Goal: Task Accomplishment & Management: Use online tool/utility

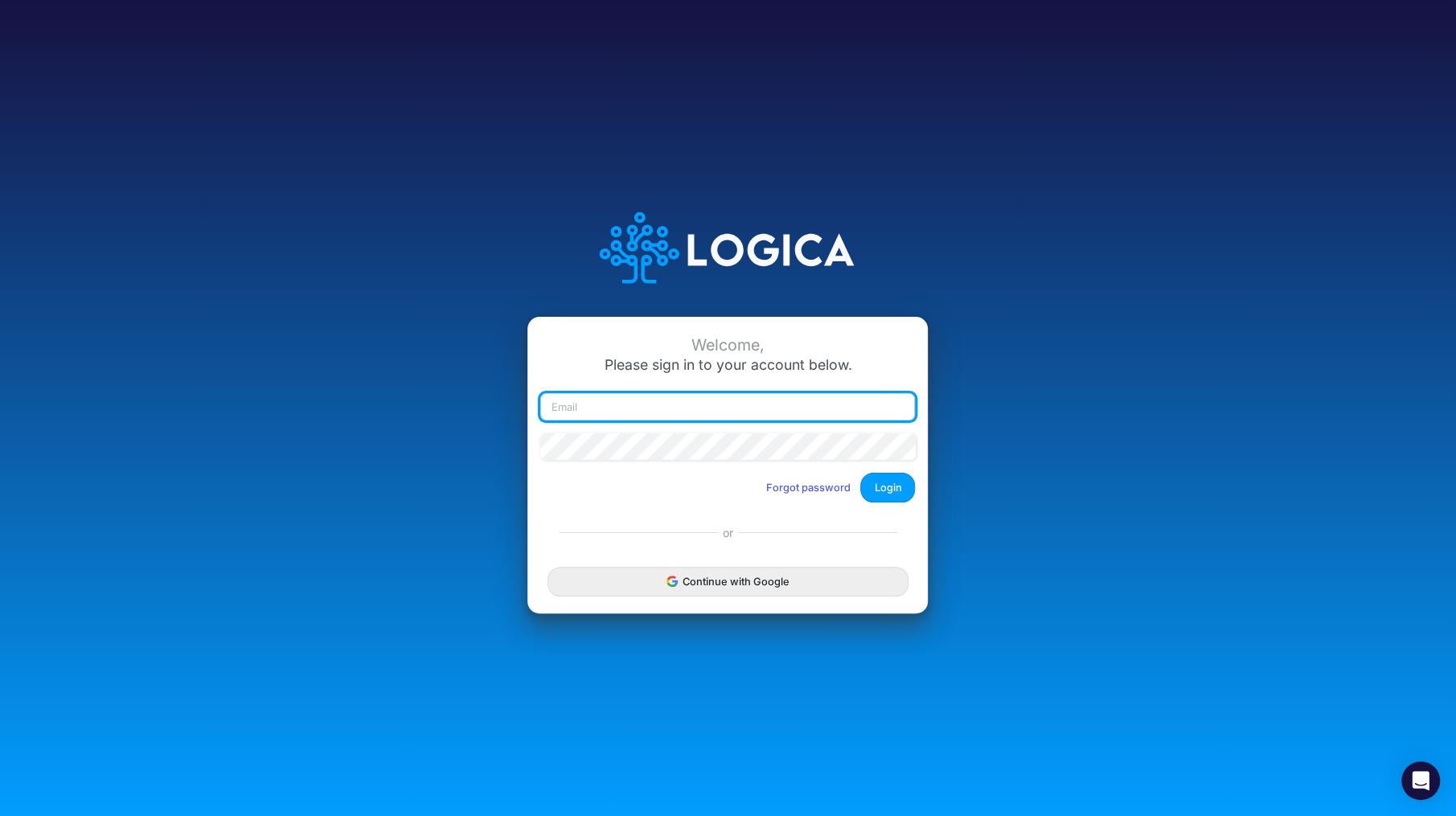
click at [663, 408] on input "email" at bounding box center [727, 406] width 375 height 27
type input "[PERSON_NAME][EMAIL_ADDRESS][DOMAIN_NAME]"
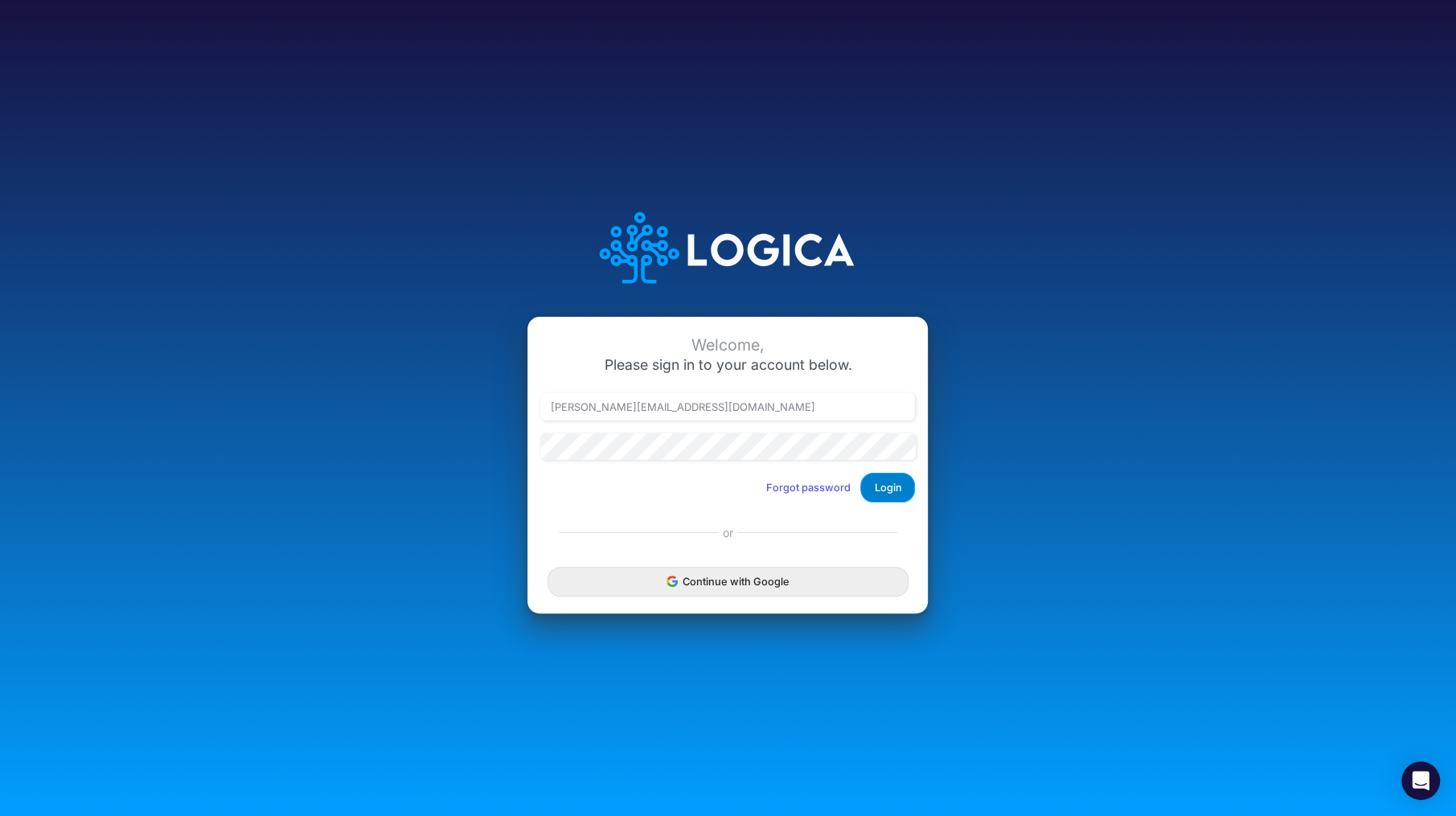
click at [901, 489] on button "Login" at bounding box center [887, 487] width 55 height 30
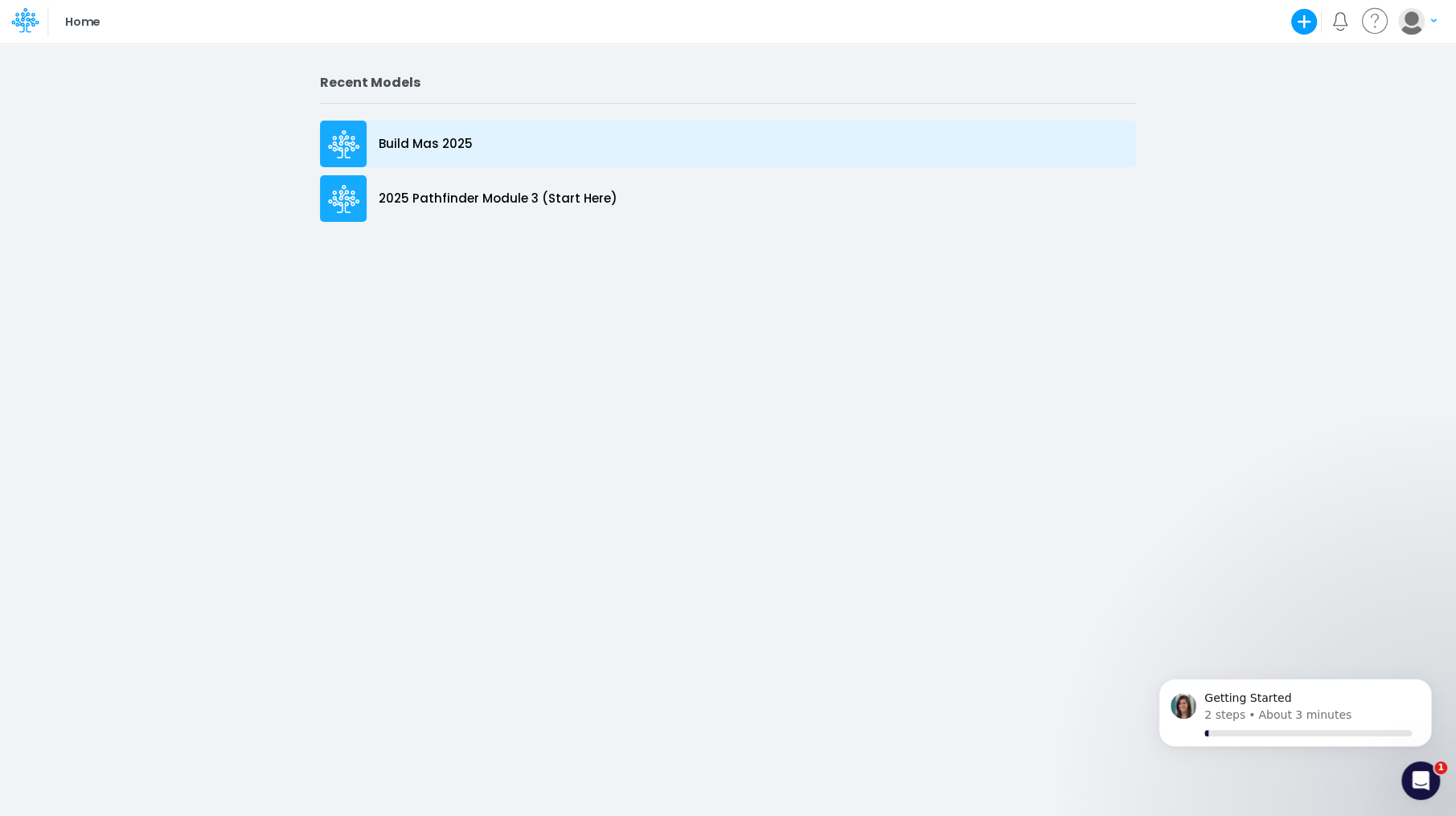
click at [438, 142] on p "Build Mas 2025" at bounding box center [425, 144] width 94 height 19
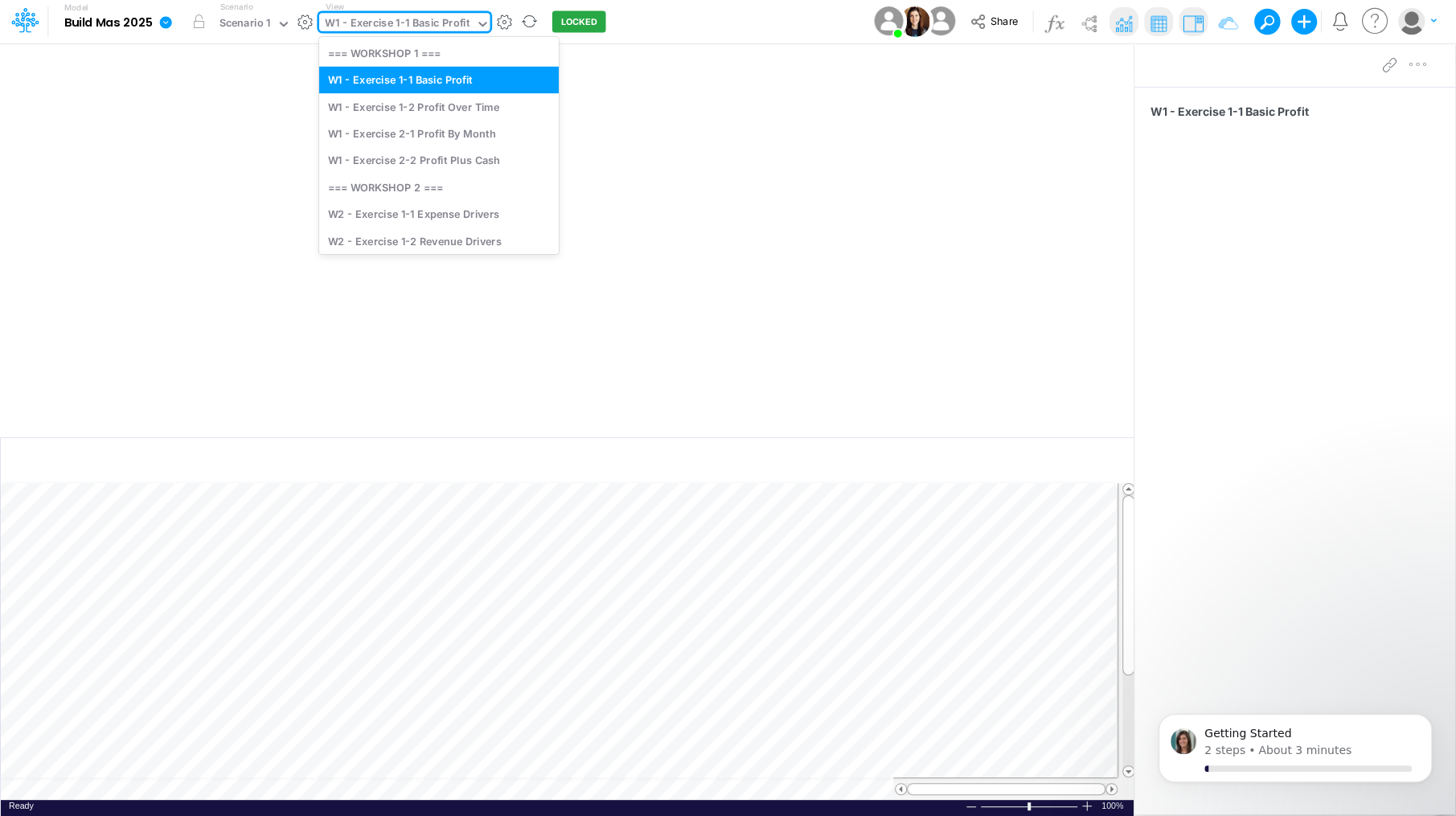
click at [477, 29] on icon at bounding box center [483, 24] width 14 height 14
click at [457, 222] on div "W2 - Exercise 1-1 Expense Drivers" at bounding box center [439, 215] width 240 height 27
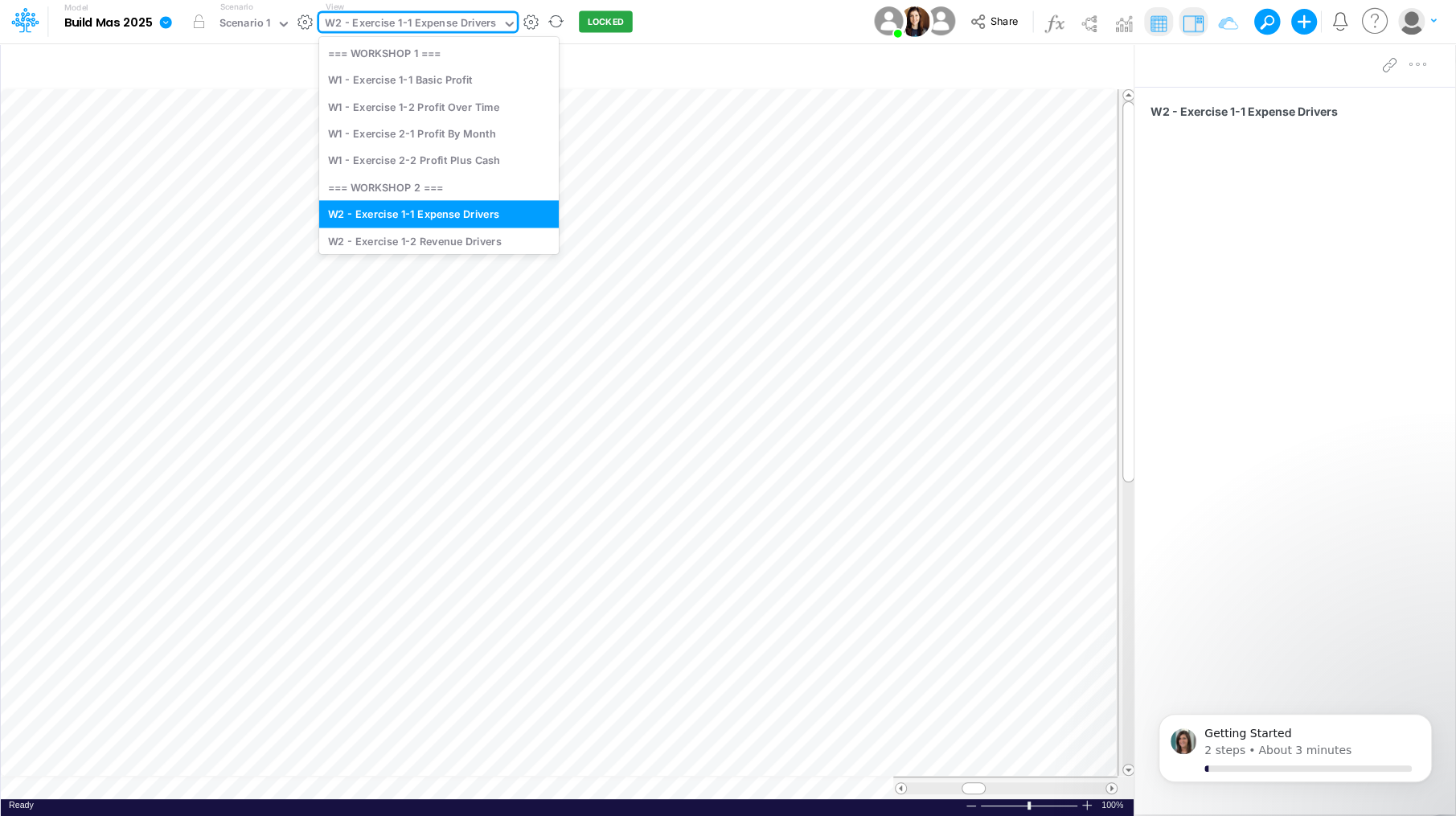
click at [508, 24] on icon at bounding box center [510, 24] width 14 height 14
click at [464, 241] on div "W2 - Exercise 1-2 Revenue Drivers" at bounding box center [439, 241] width 240 height 27
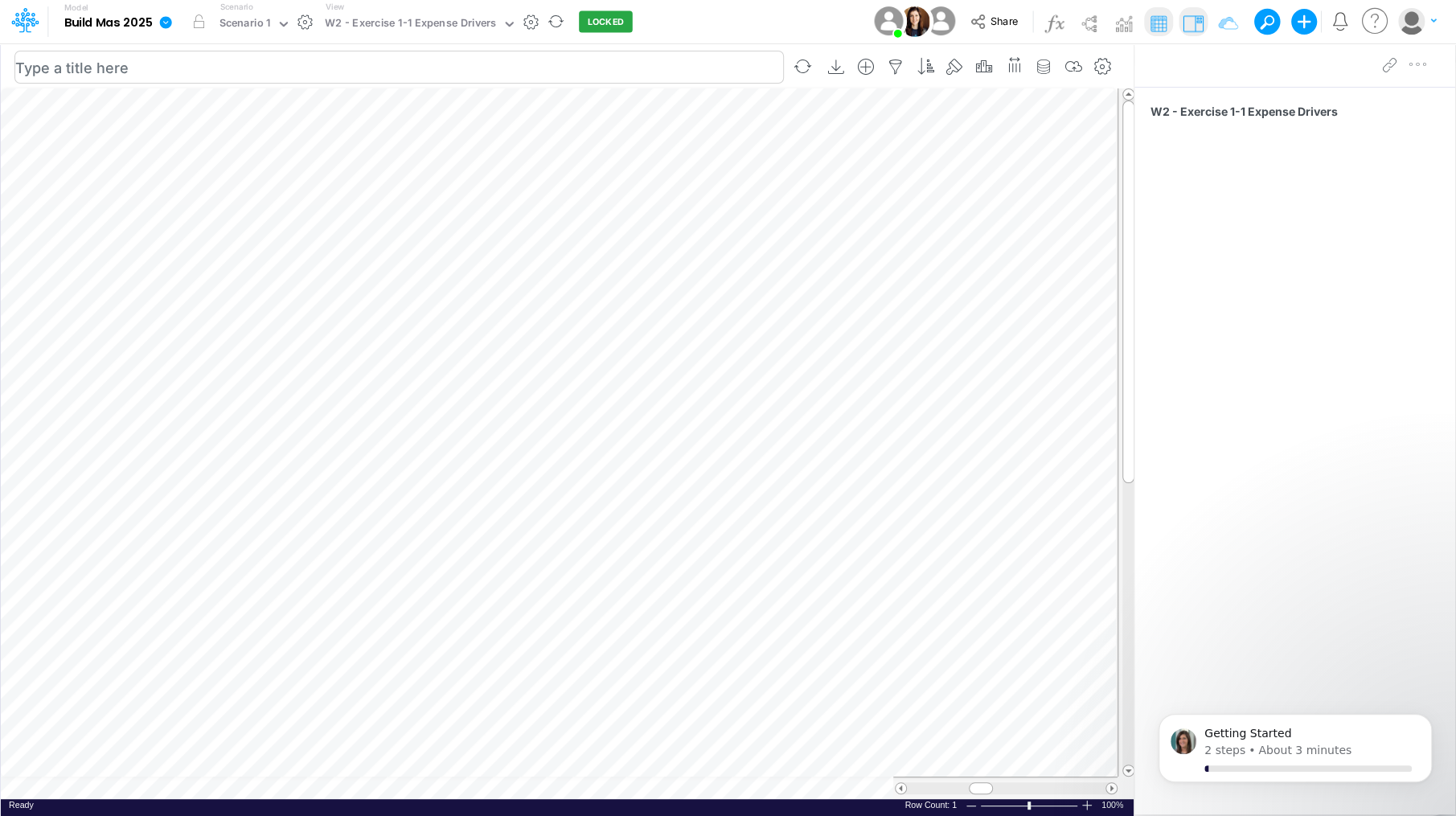
scroll to position [7, 2]
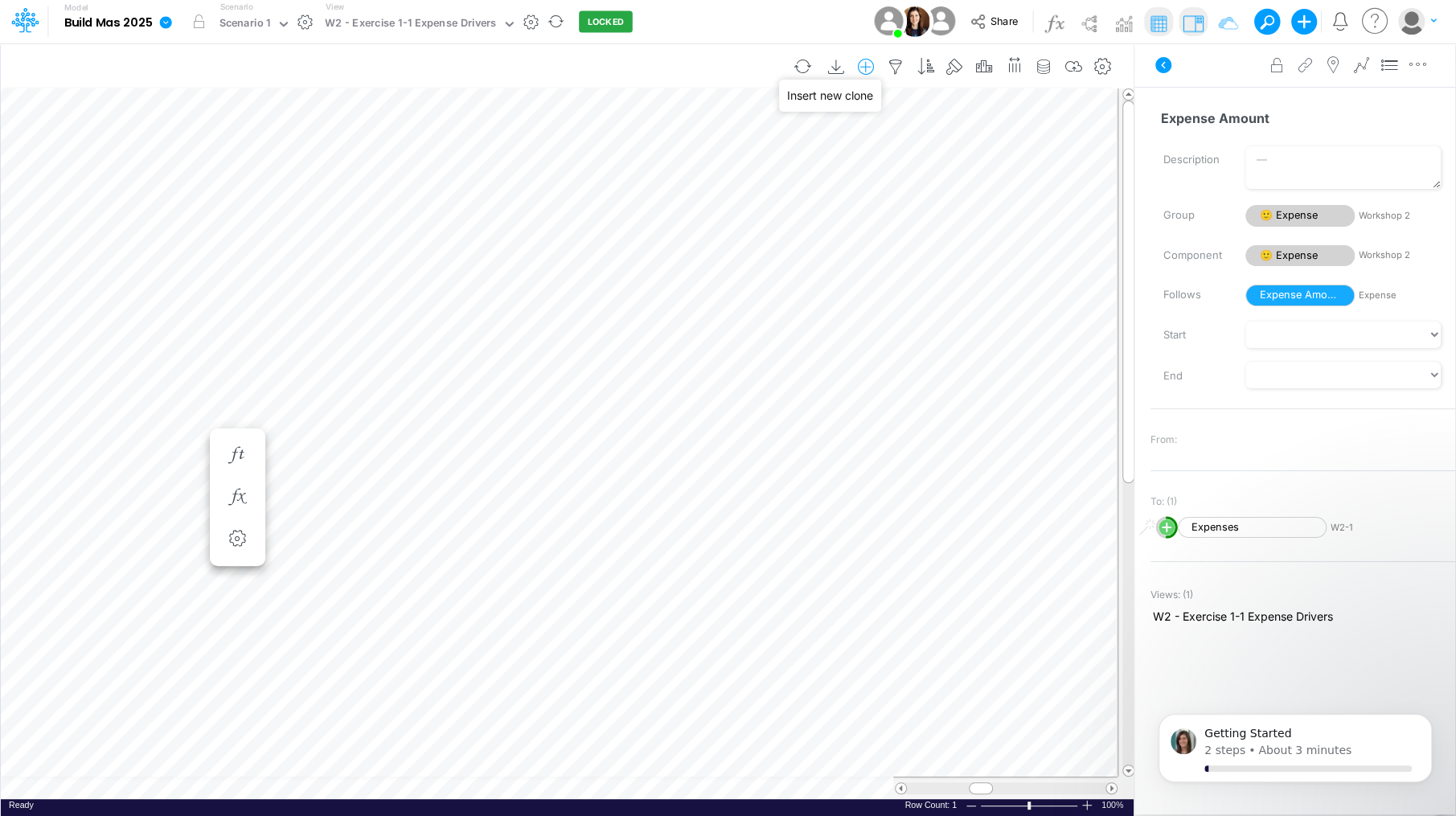
click at [870, 68] on icon "button" at bounding box center [866, 67] width 24 height 17
click at [773, 158] on li "Expense" at bounding box center [784, 160] width 189 height 19
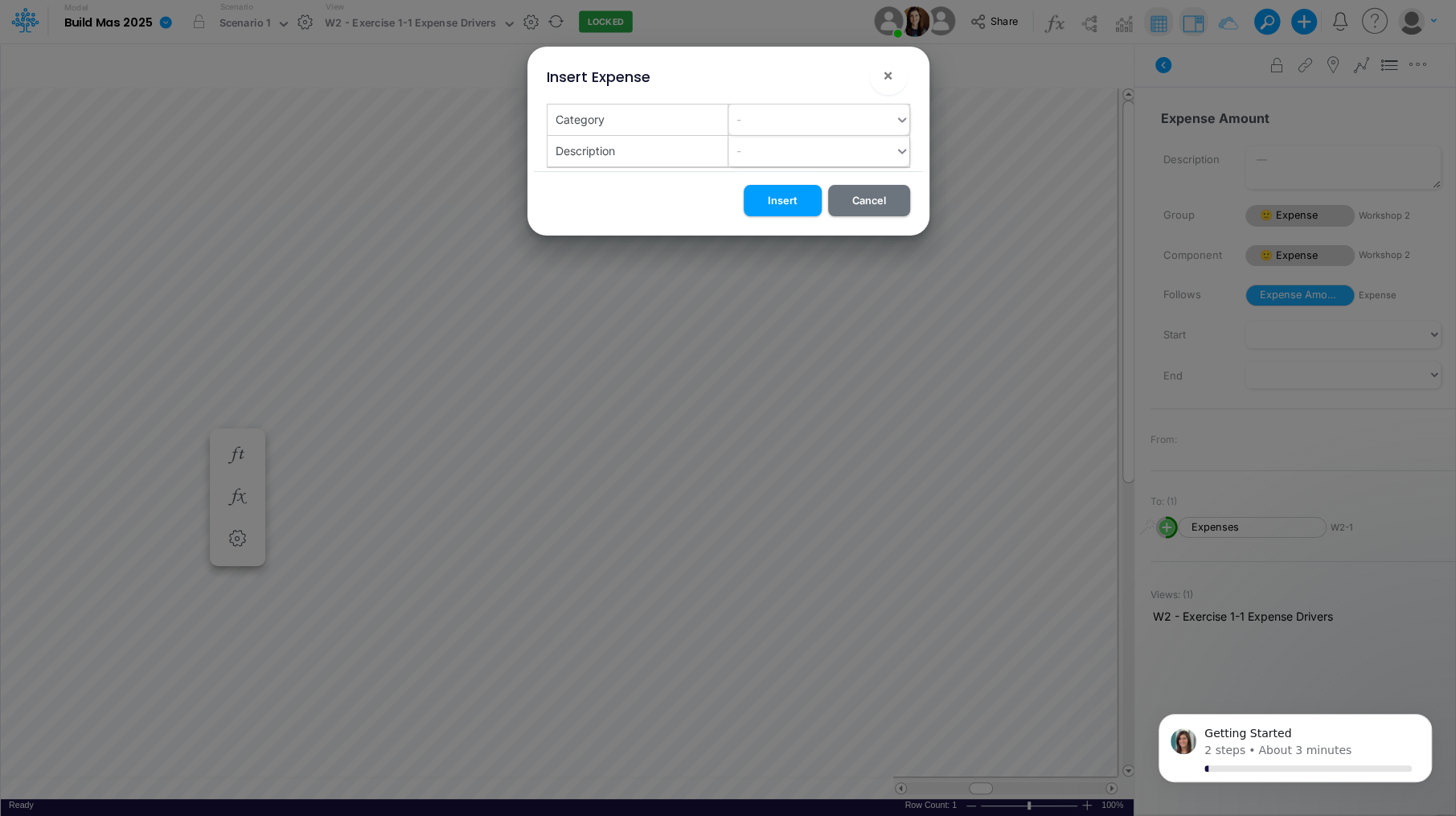
click at [791, 117] on div "-" at bounding box center [811, 120] width 166 height 27
type input "New"
click at [825, 153] on div "Create "New"" at bounding box center [817, 159] width 181 height 30
click at [775, 209] on button "Insert" at bounding box center [782, 200] width 78 height 31
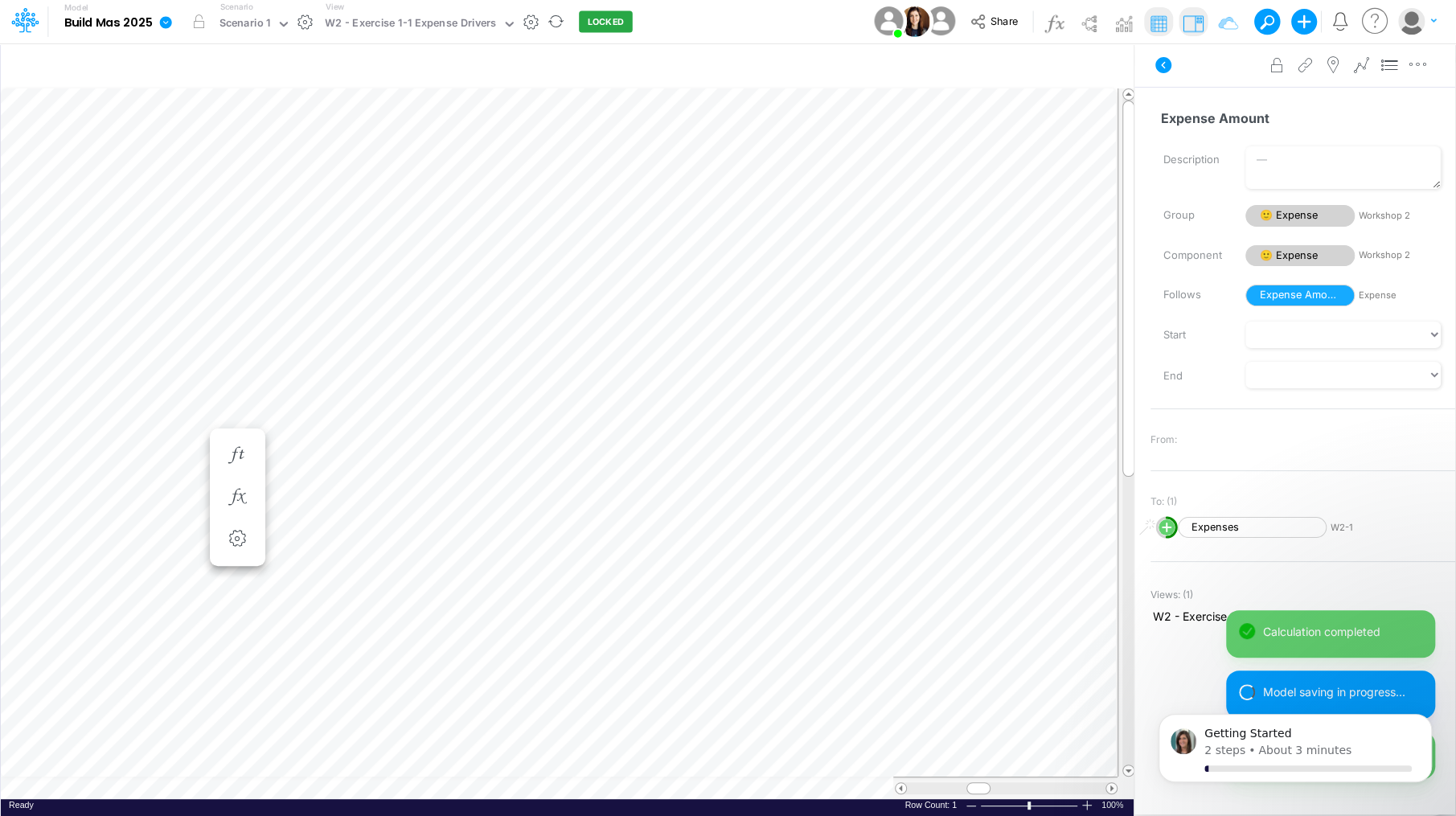
scroll to position [7, 2]
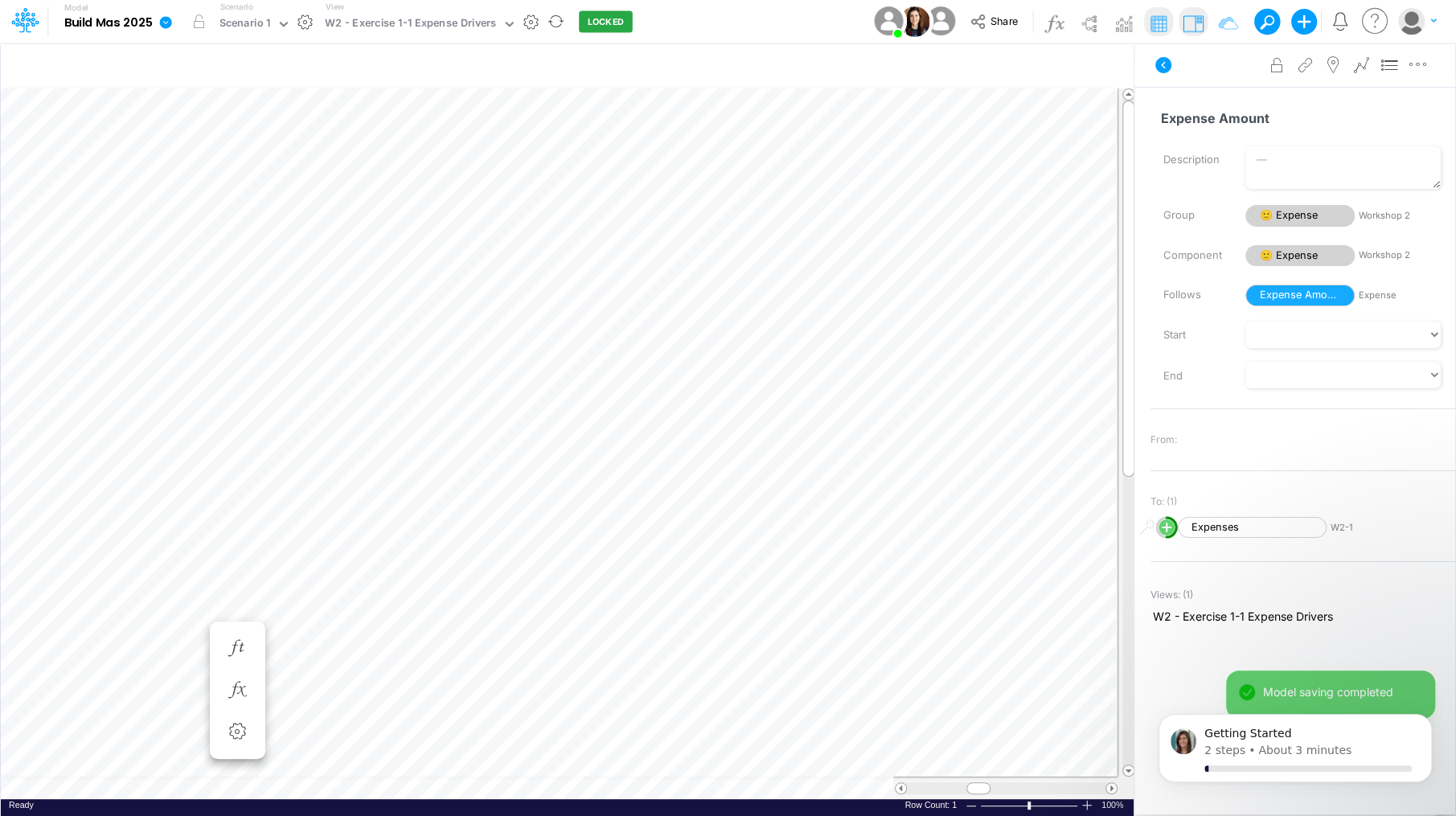
scroll to position [7, 2]
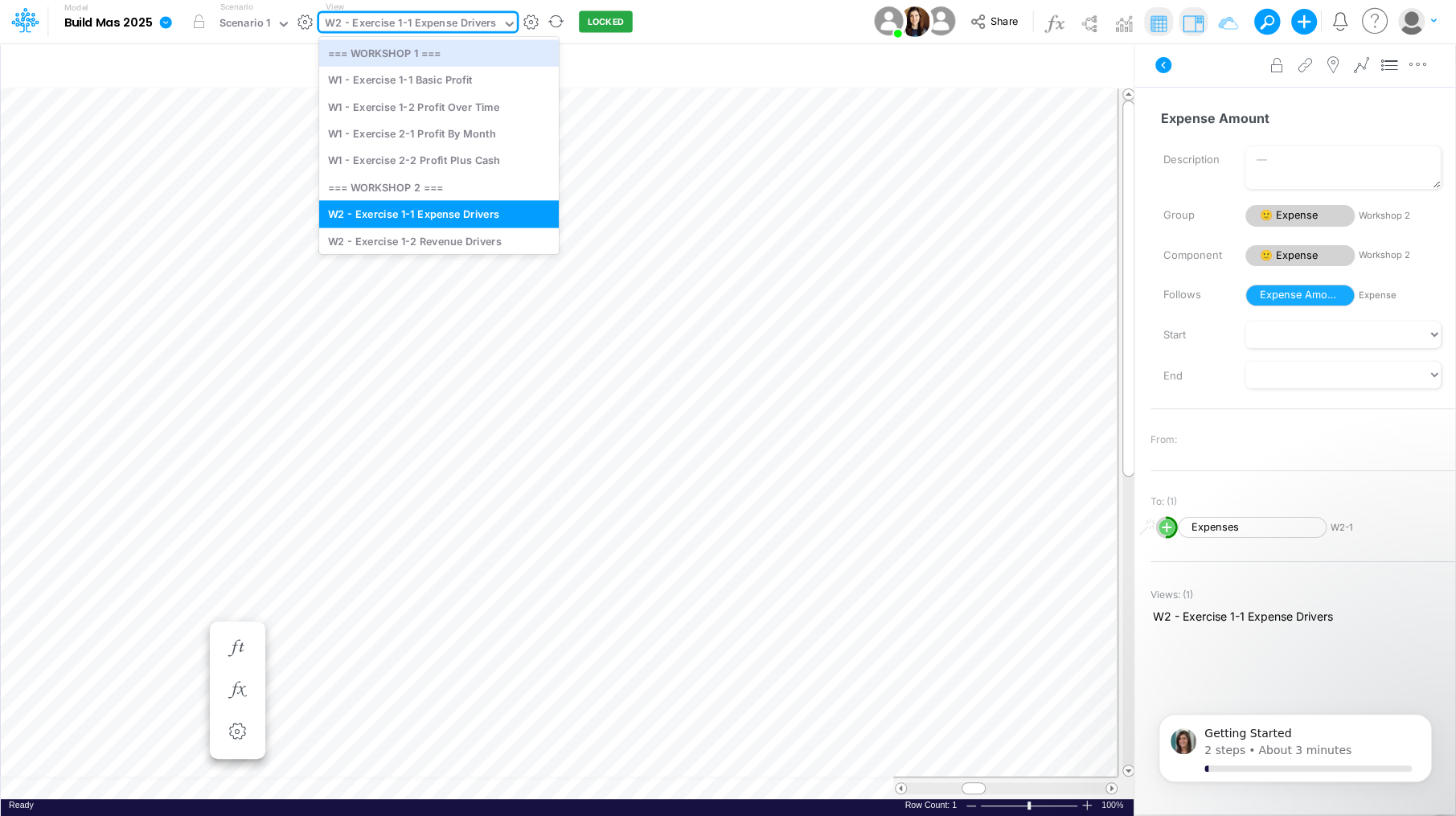
click at [499, 27] on input "text" at bounding box center [500, 24] width 2 height 15
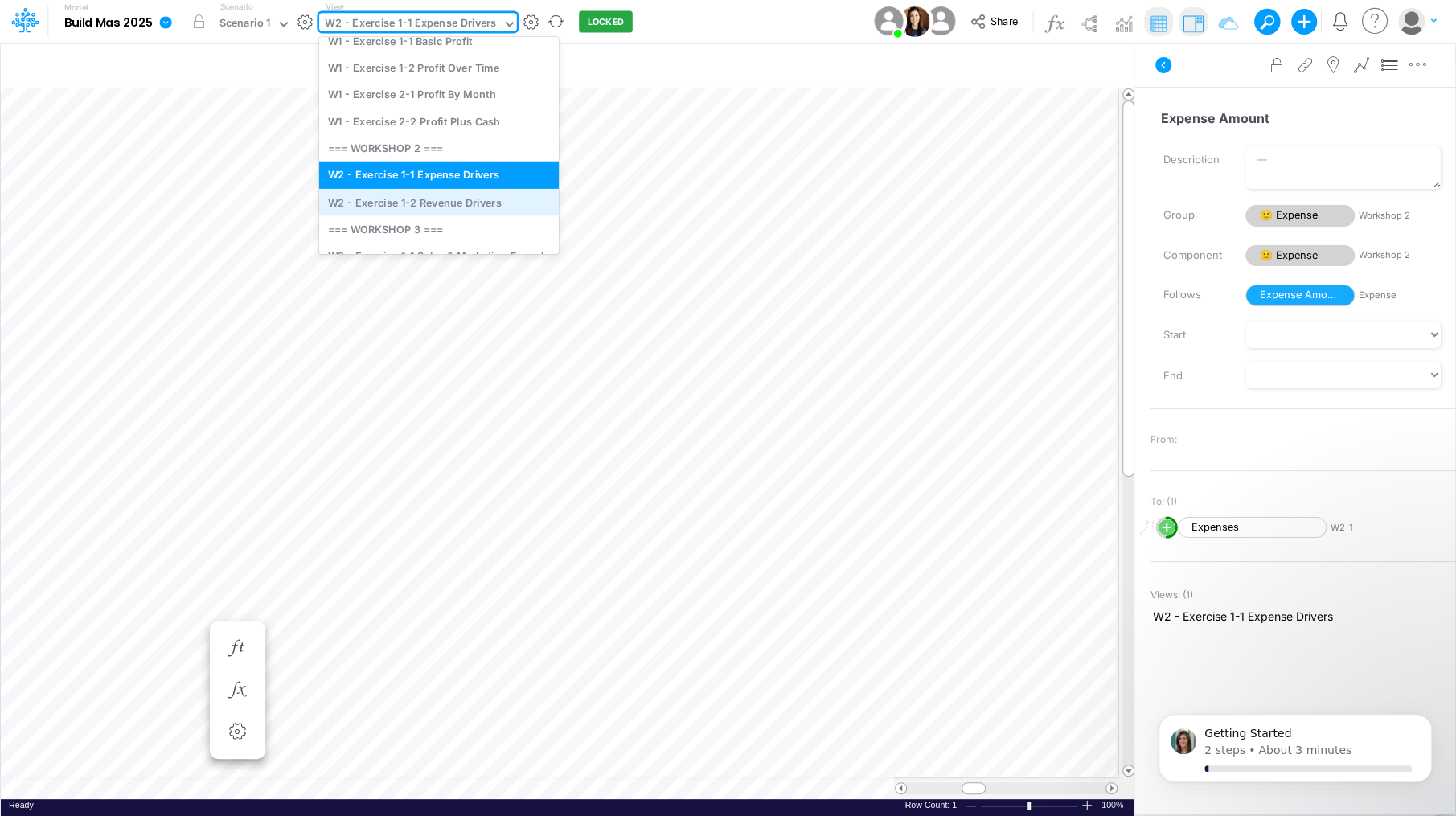
scroll to position [64, 0]
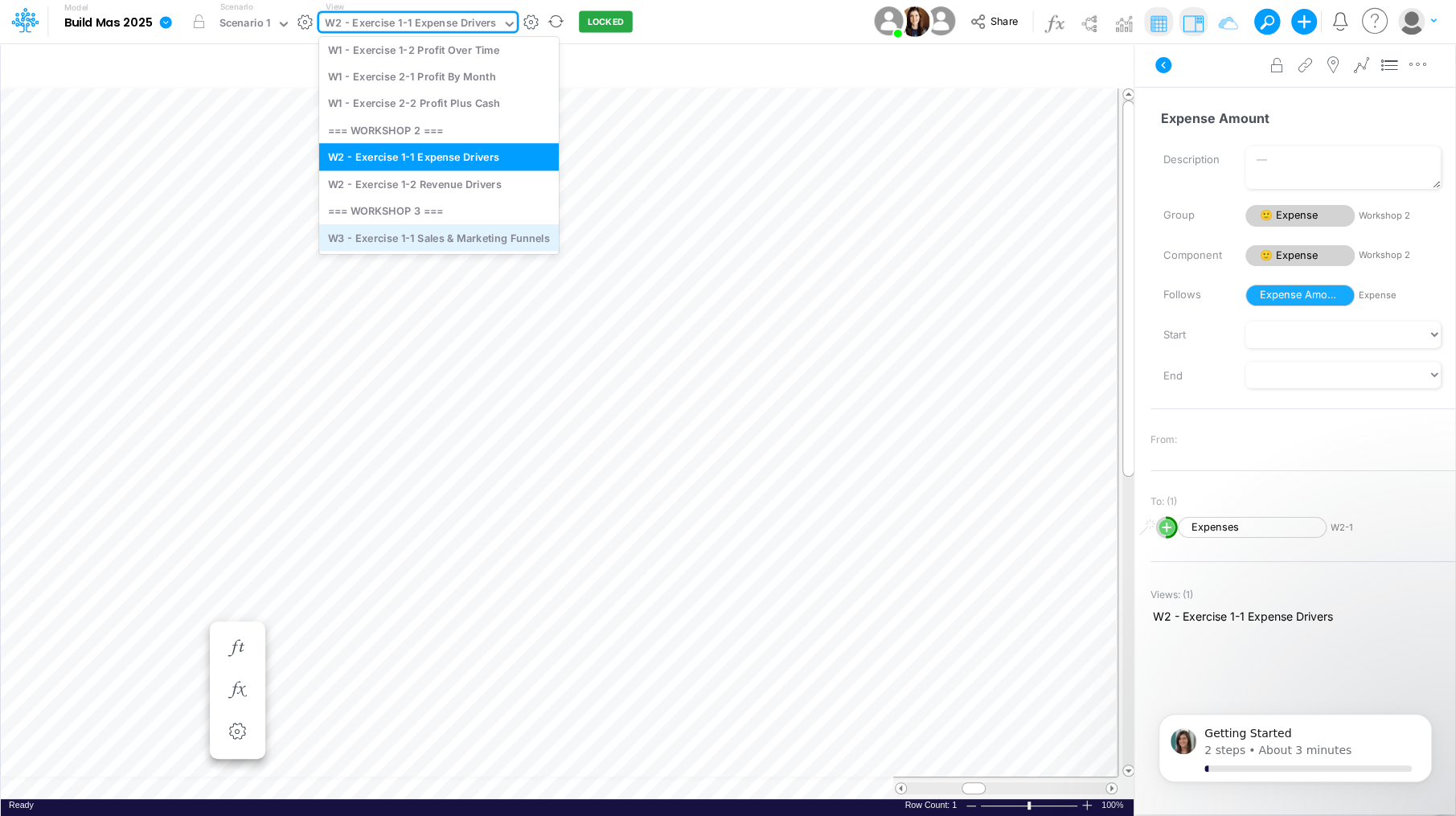
click at [449, 237] on div "W3 - Exercise 1-1 Sales & Marketing Funnels" at bounding box center [439, 238] width 240 height 27
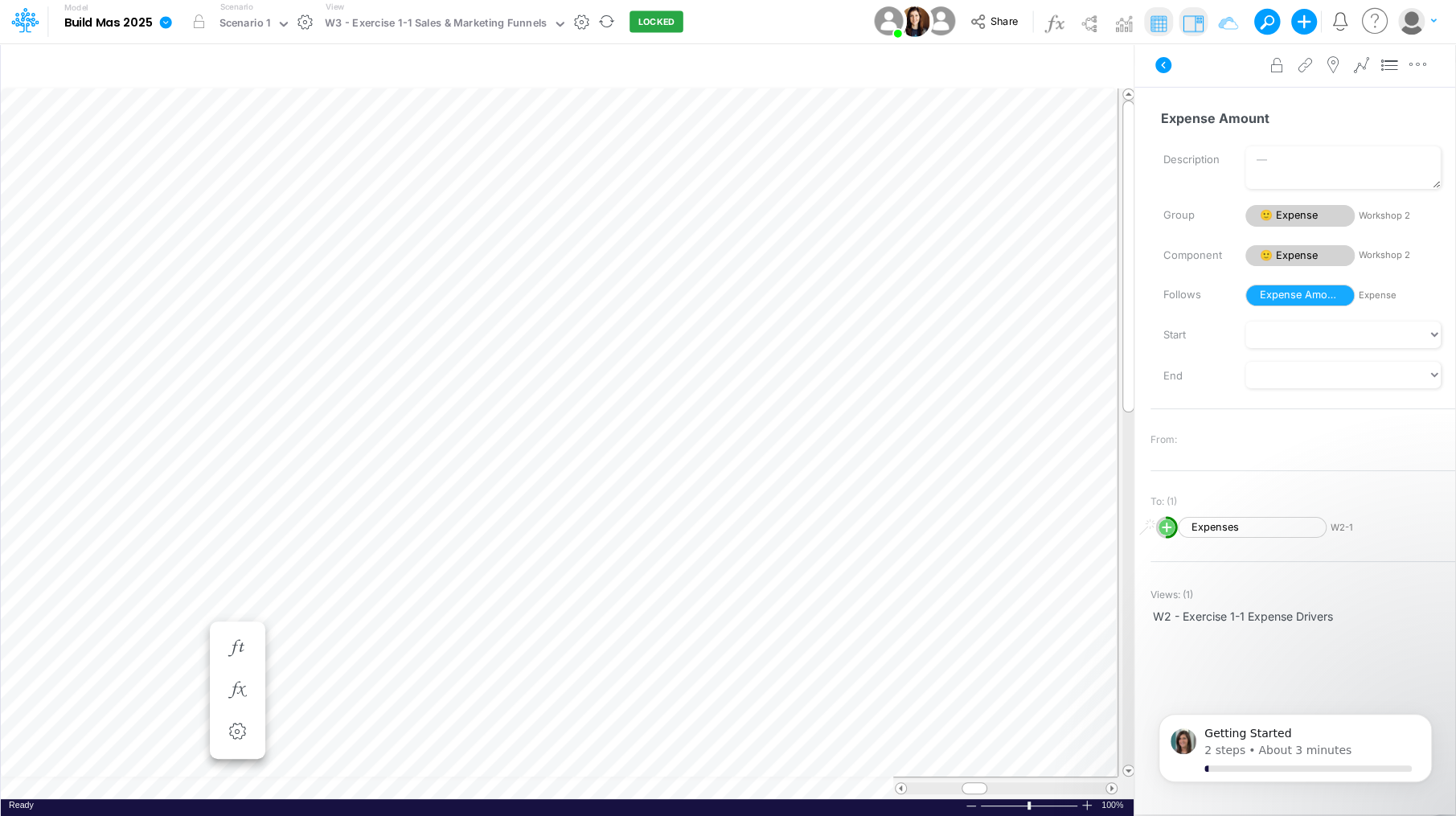
scroll to position [7, 2]
